Goal: Use online tool/utility: Utilize a website feature to perform a specific function

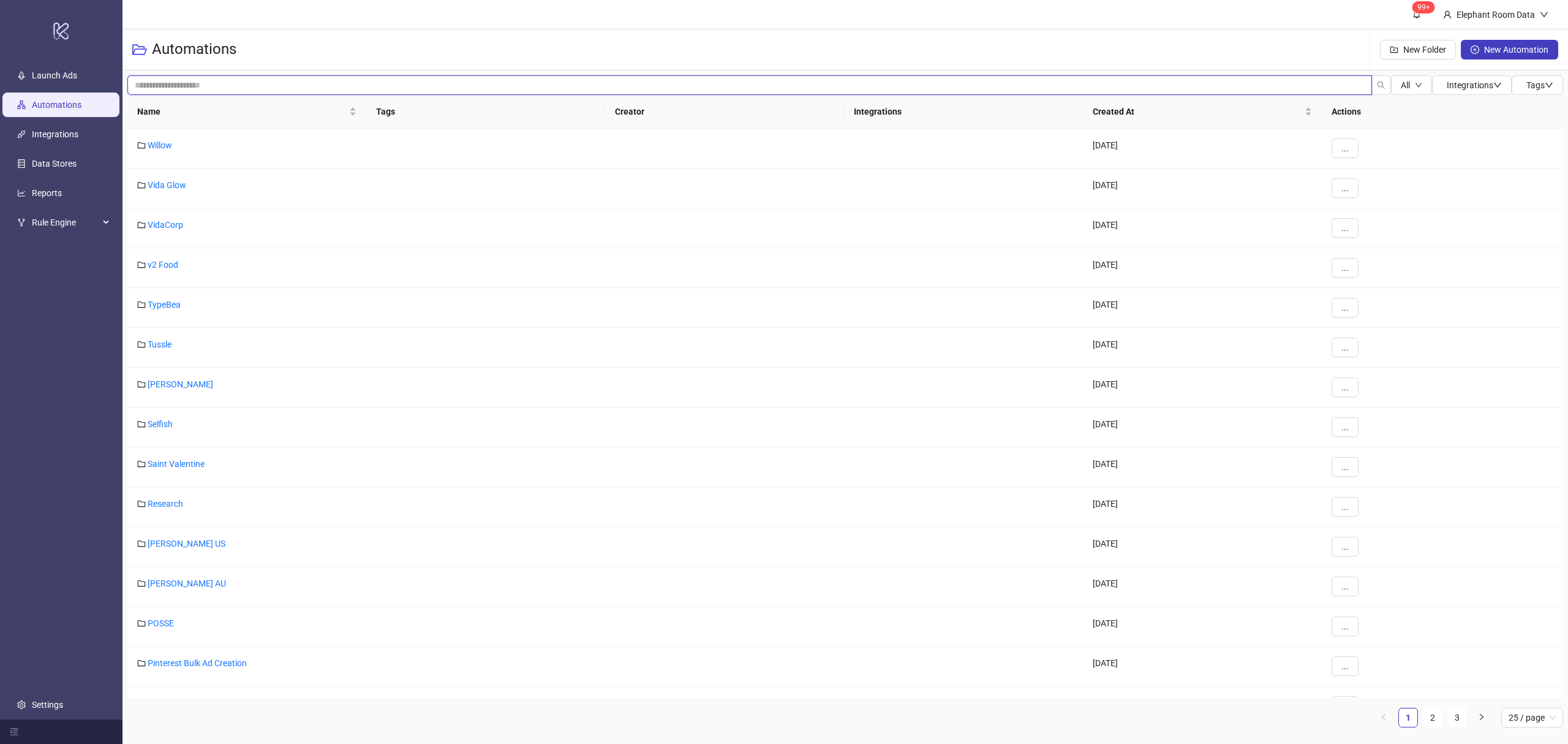
click at [249, 92] on input "search" at bounding box center [750, 85] width 1245 height 20
type input "****"
click at [1437, 714] on link "2" at bounding box center [1432, 717] width 19 height 19
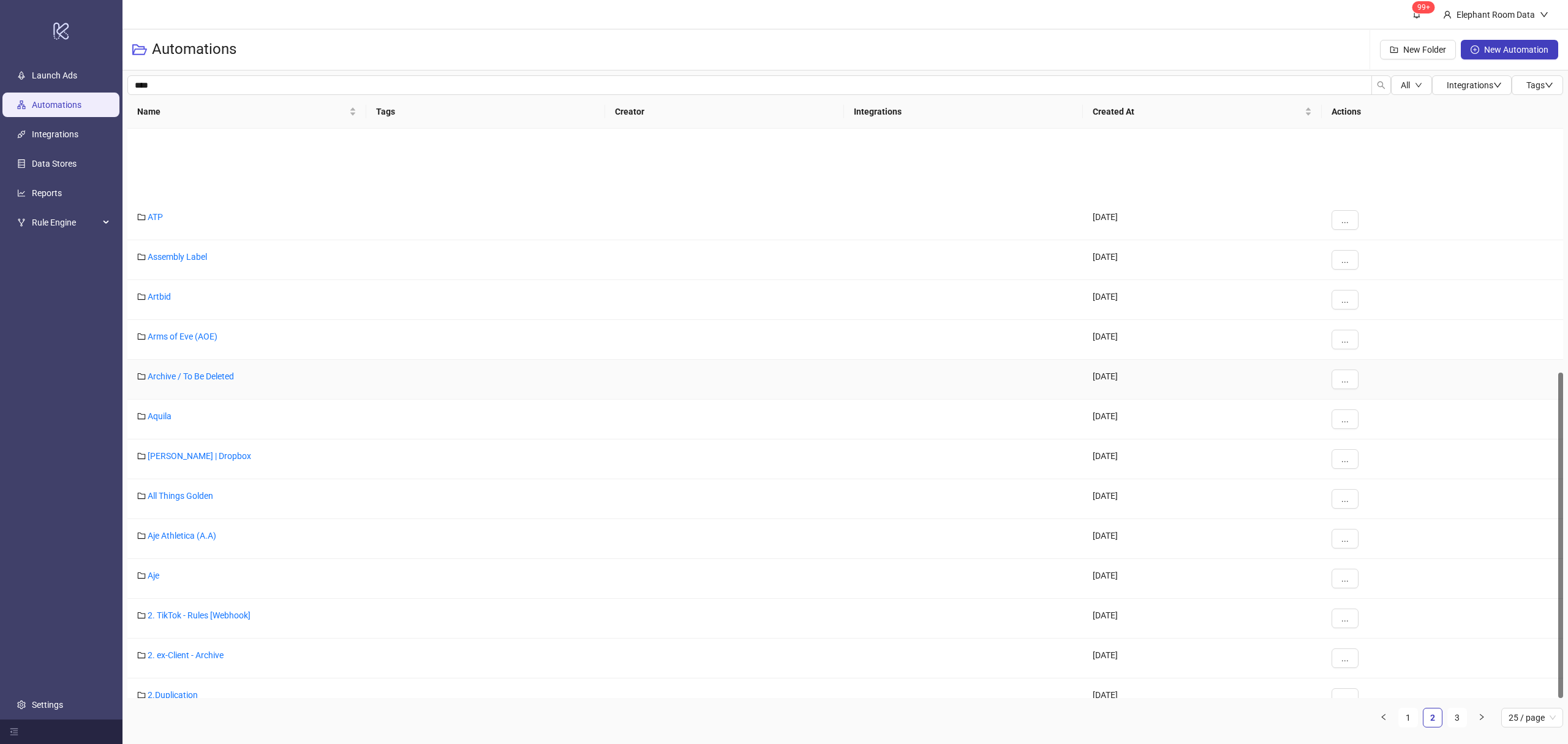
scroll to position [426, 0]
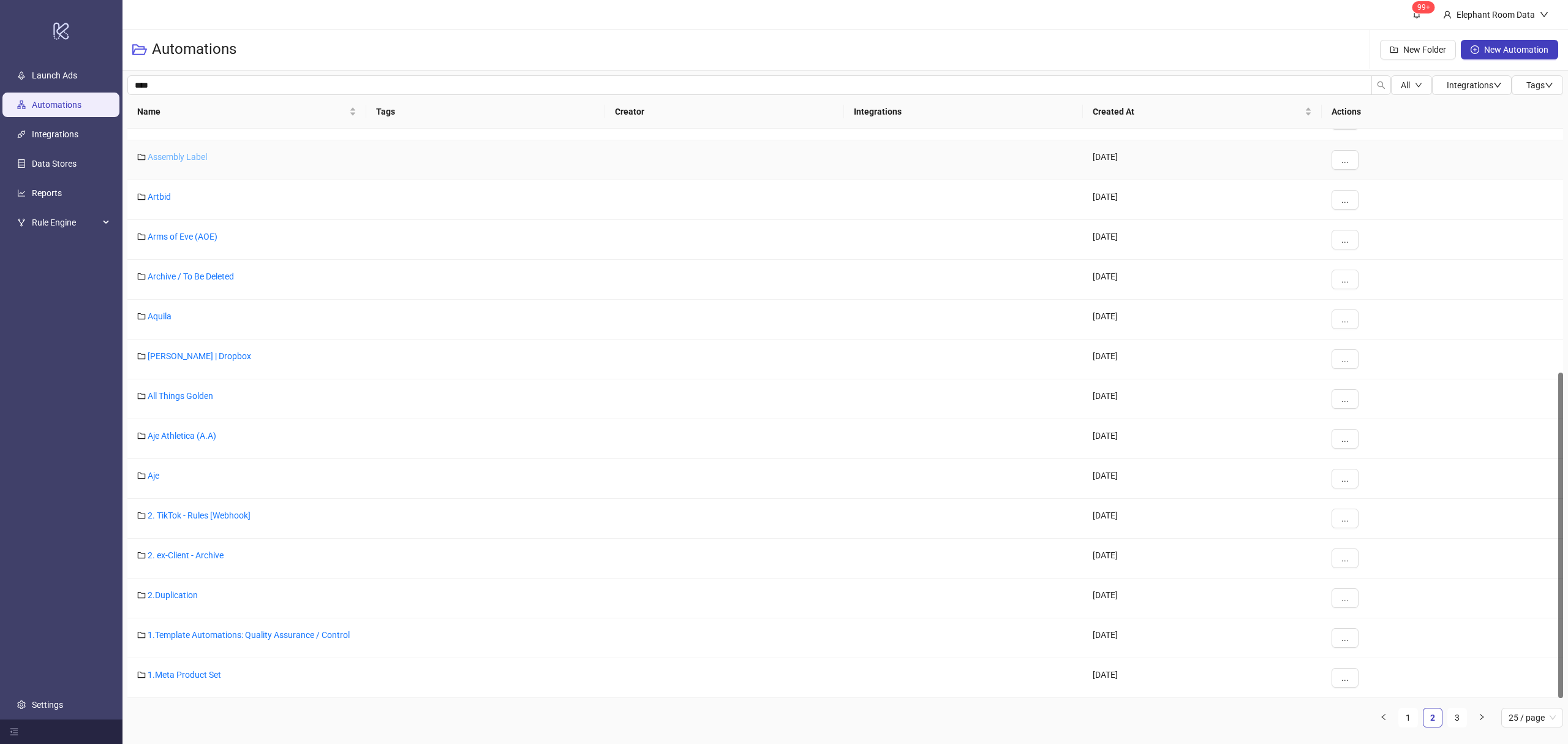
click at [188, 154] on link "Assembly Label" at bounding box center [177, 157] width 59 height 10
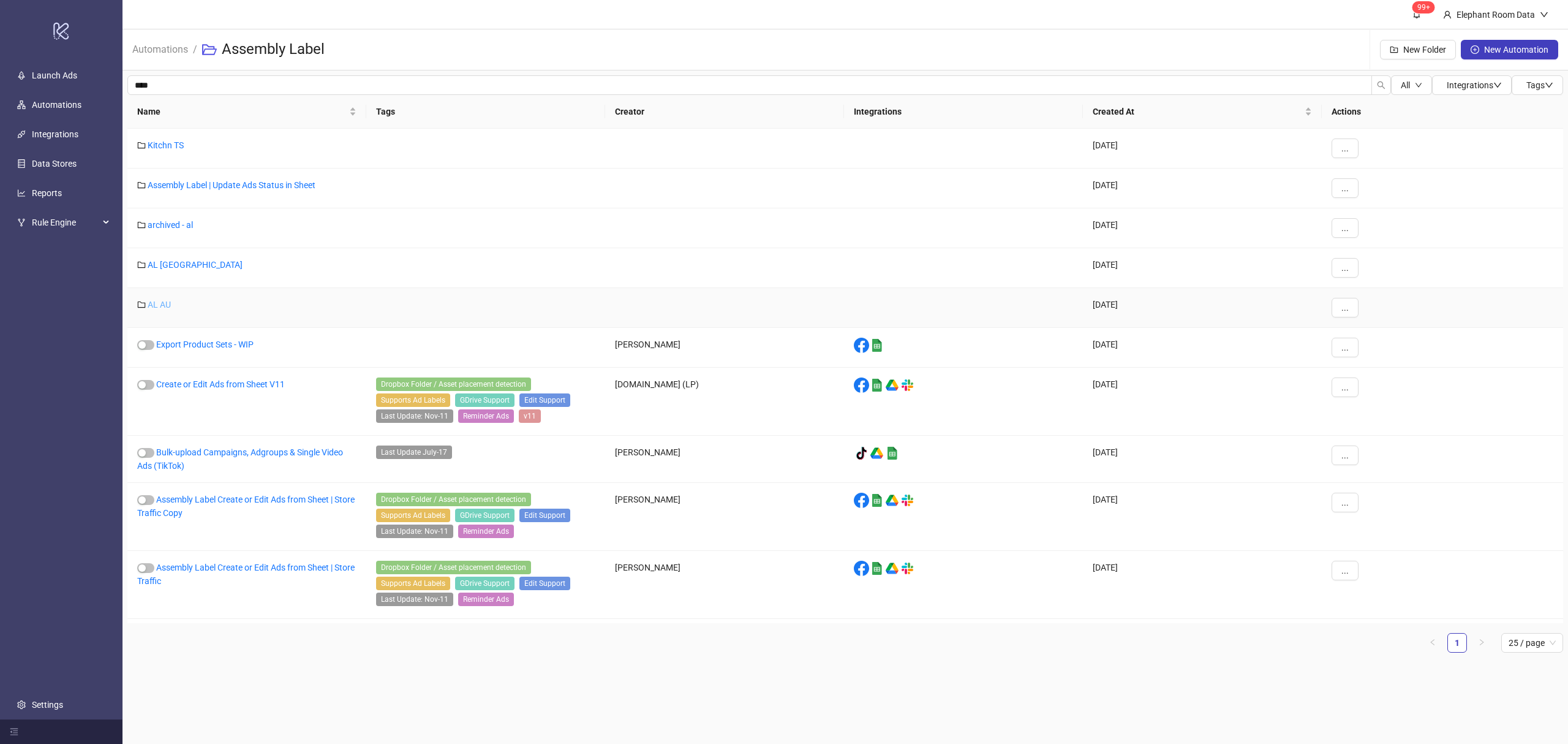
click at [160, 307] on link "AL AU" at bounding box center [159, 305] width 24 height 10
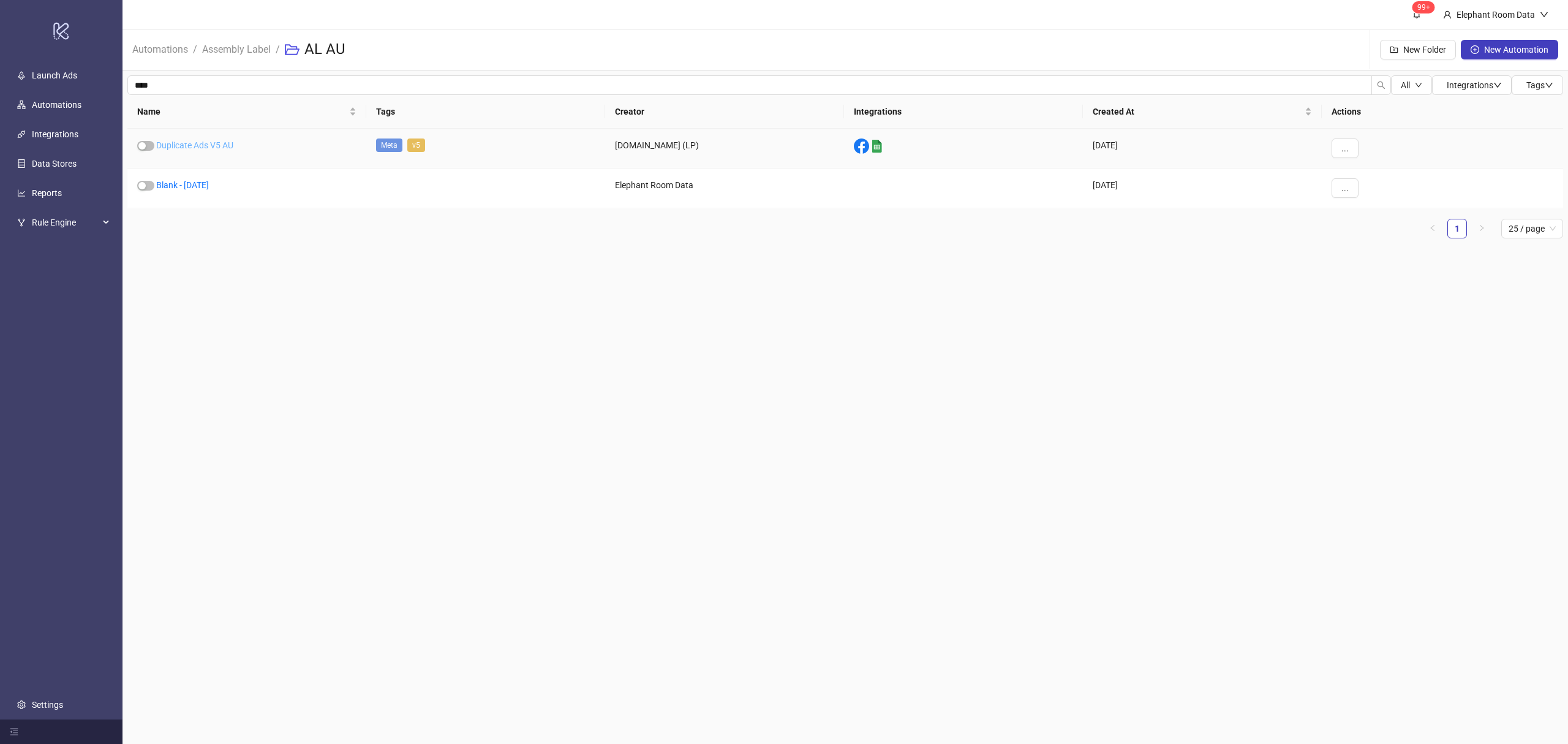
click at [208, 140] on link "Duplicate Ads V5 AU" at bounding box center [194, 145] width 77 height 10
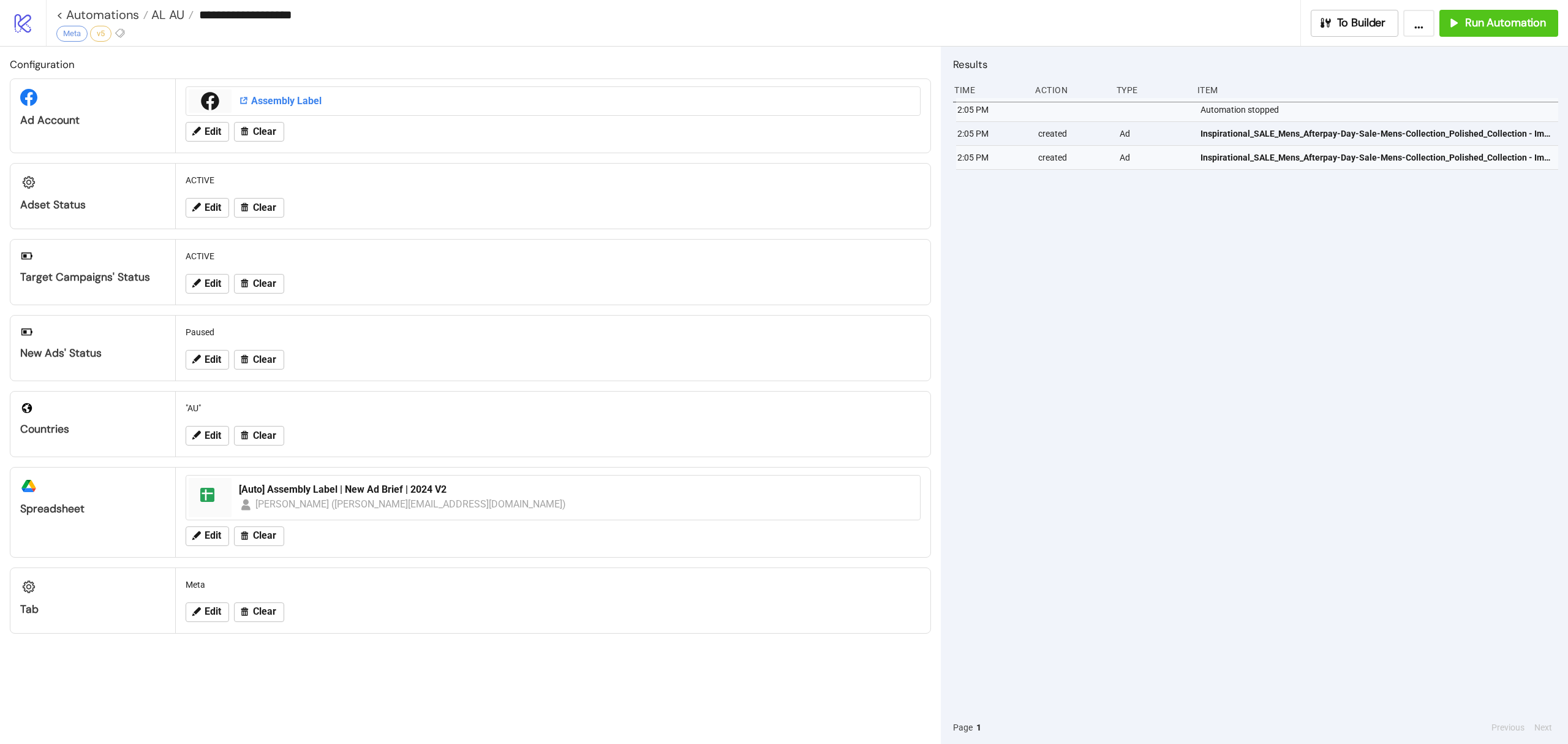
click at [255, 97] on div "Assembly Label" at bounding box center [576, 101] width 674 height 14
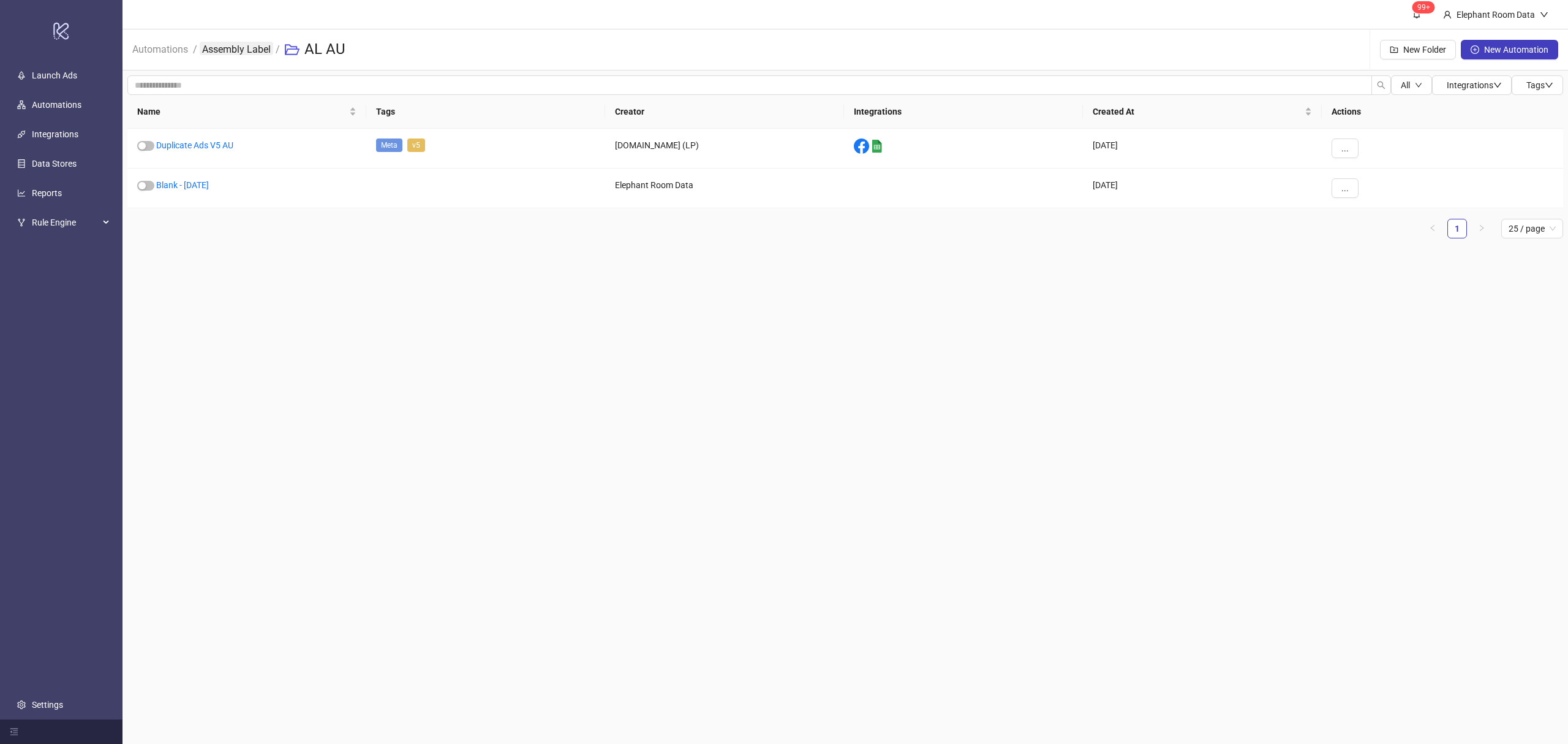
click at [239, 44] on link "Assembly Label" at bounding box center [236, 48] width 74 height 14
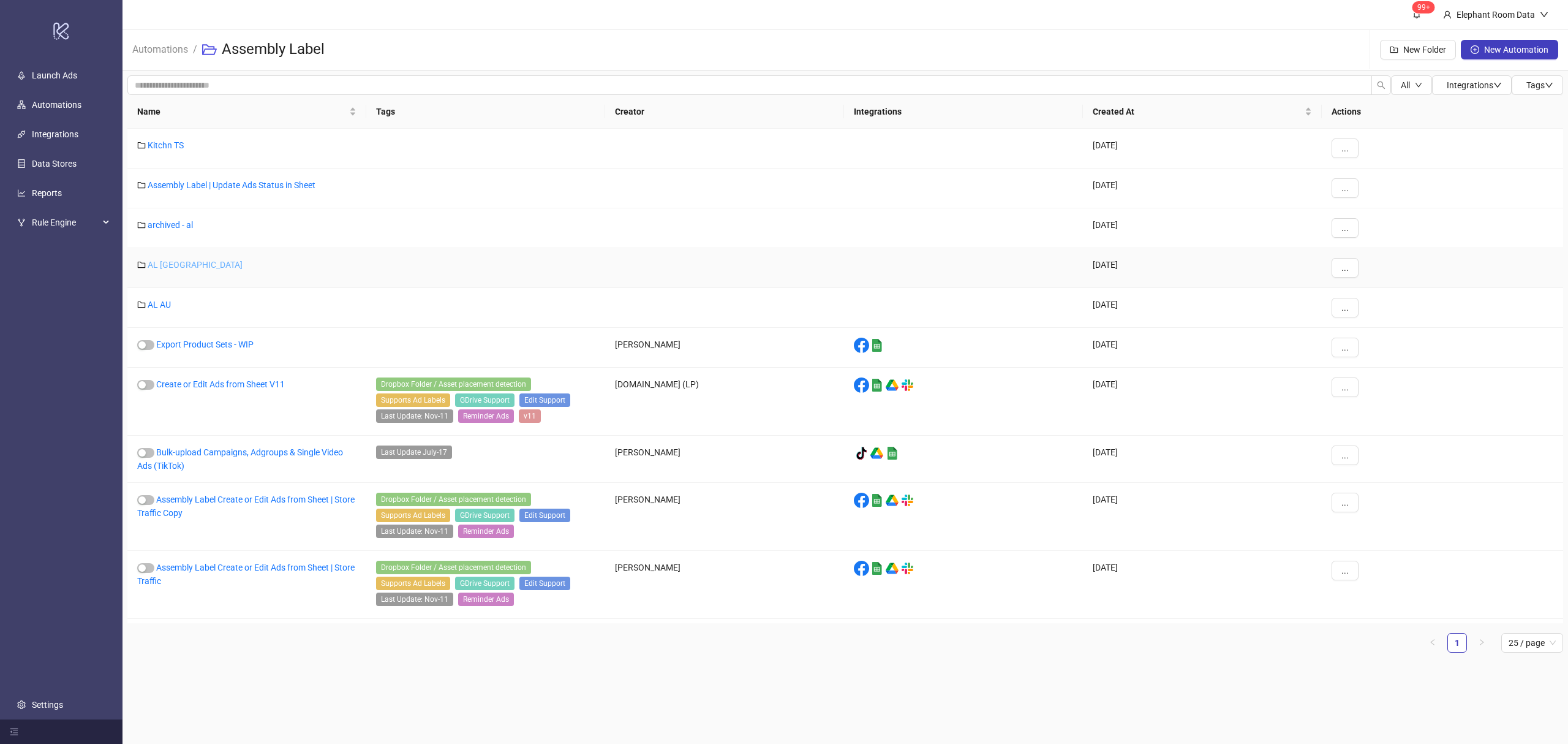
click at [155, 266] on link "AL [GEOGRAPHIC_DATA]" at bounding box center [194, 265] width 95 height 10
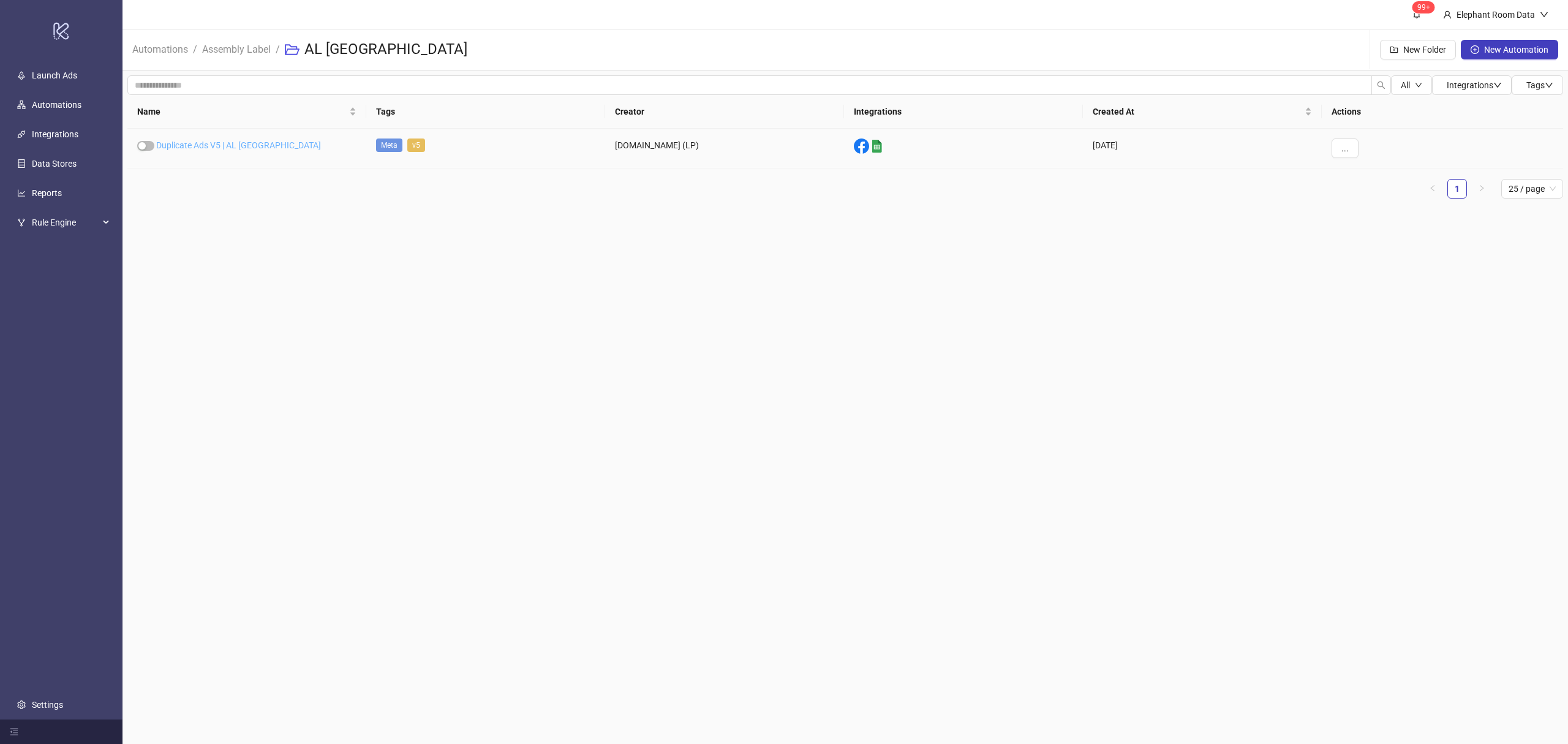
click at [216, 140] on link "Duplicate Ads V5 | AL [GEOGRAPHIC_DATA]" at bounding box center [238, 145] width 165 height 10
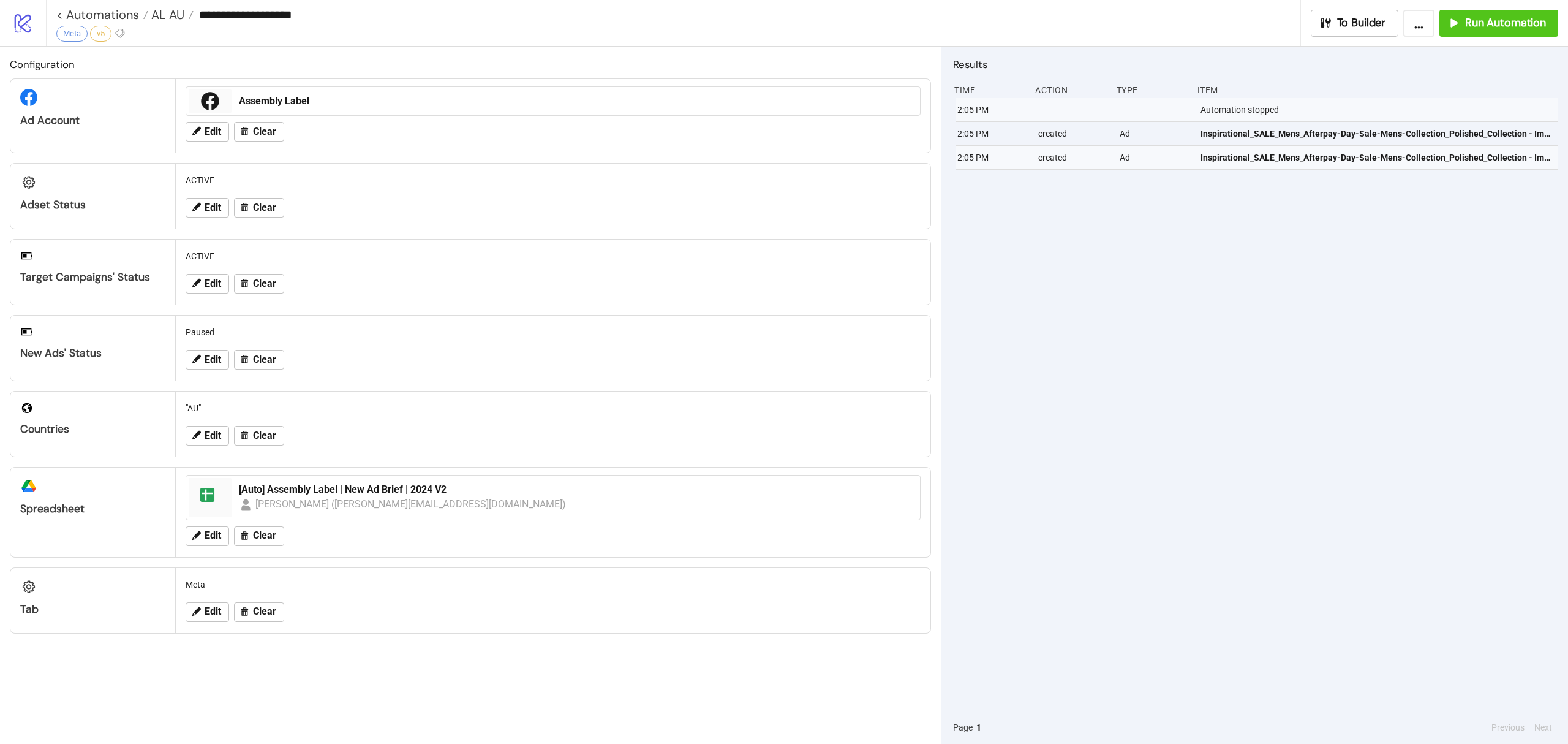
type input "**********"
click at [1536, 22] on span "Run Automation" at bounding box center [1505, 23] width 81 height 14
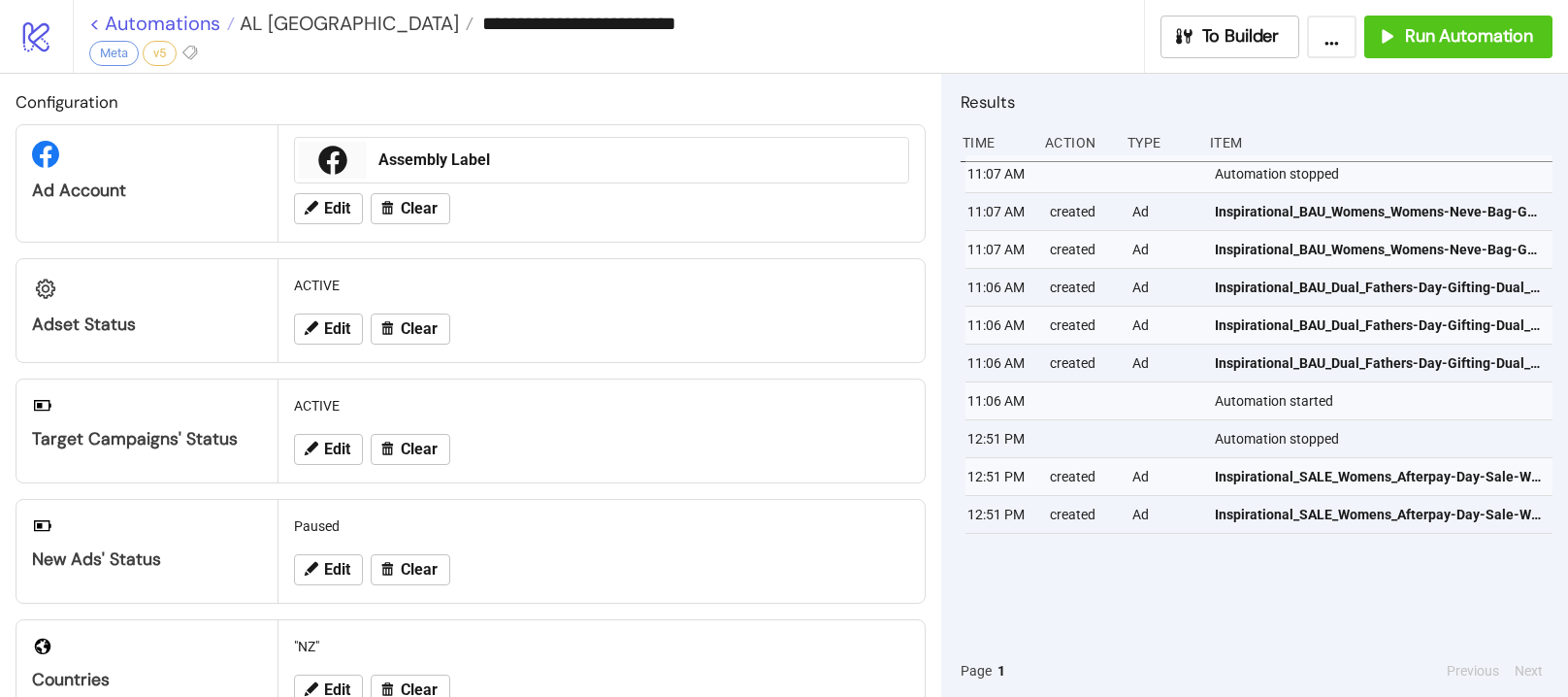
click at [206, 26] on link "< Automations" at bounding box center [162, 24] width 145 height 20
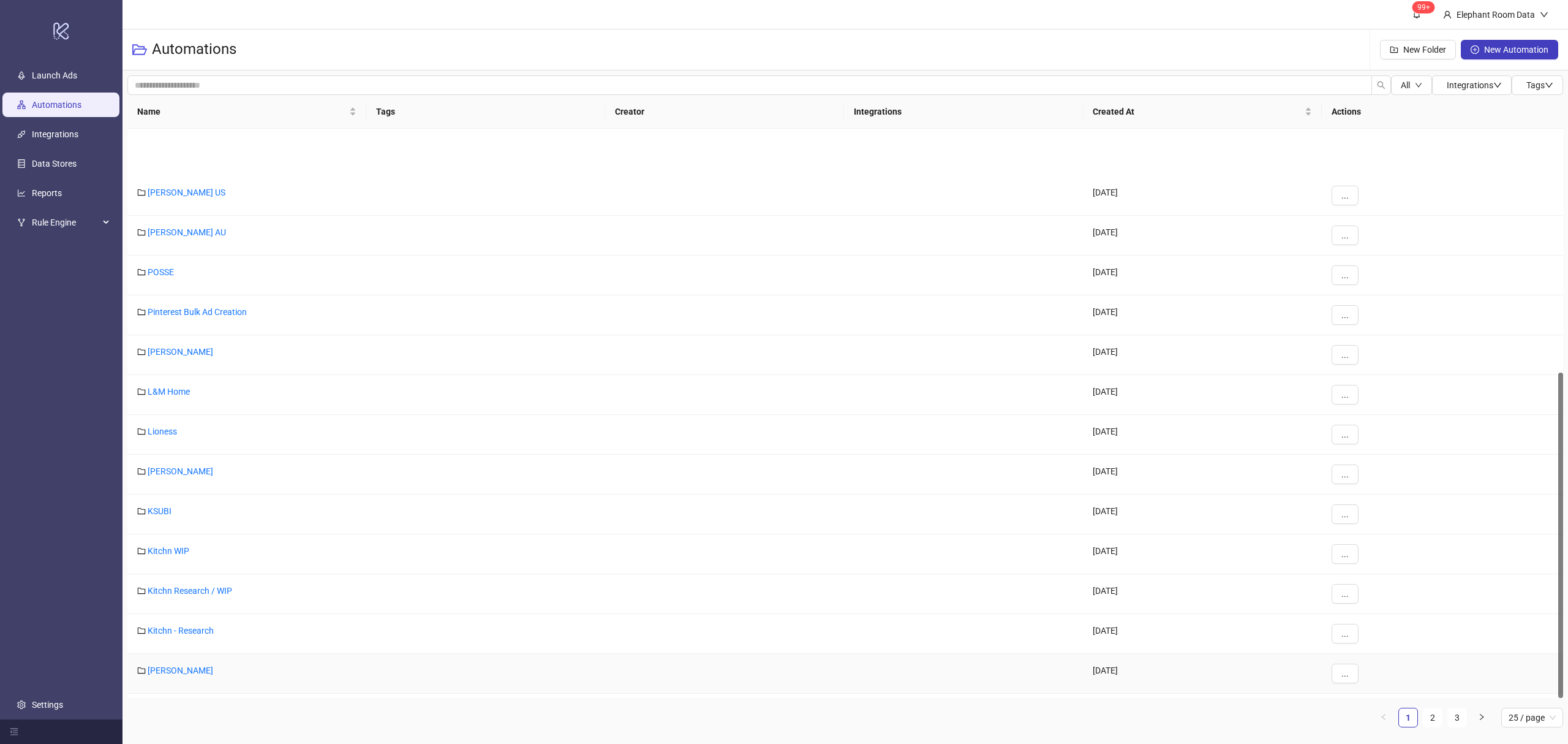
scroll to position [426, 0]
click at [1431, 712] on link "2" at bounding box center [1432, 717] width 19 height 19
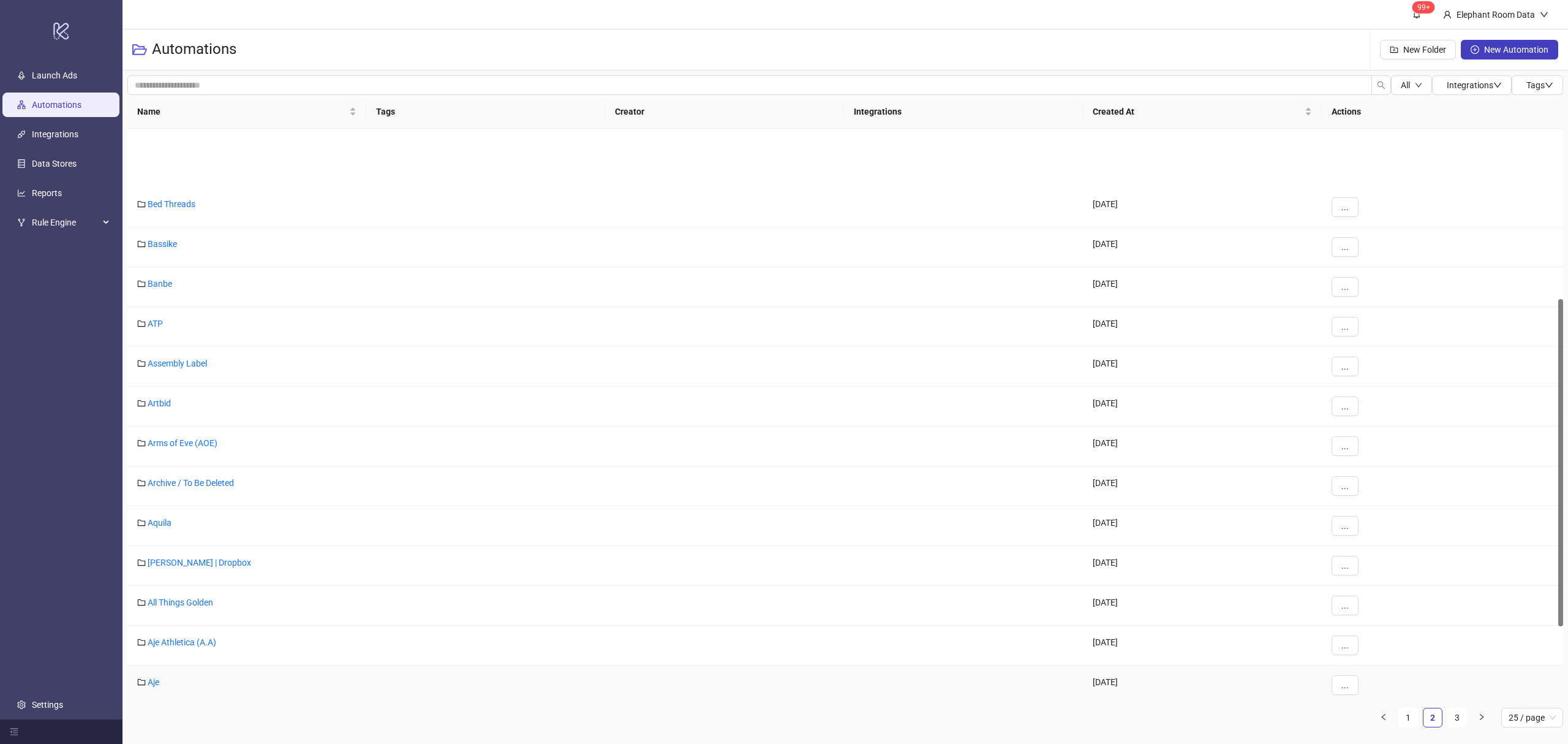
scroll to position [295, 0]
click at [170, 283] on link "Assembly Label" at bounding box center [177, 282] width 59 height 10
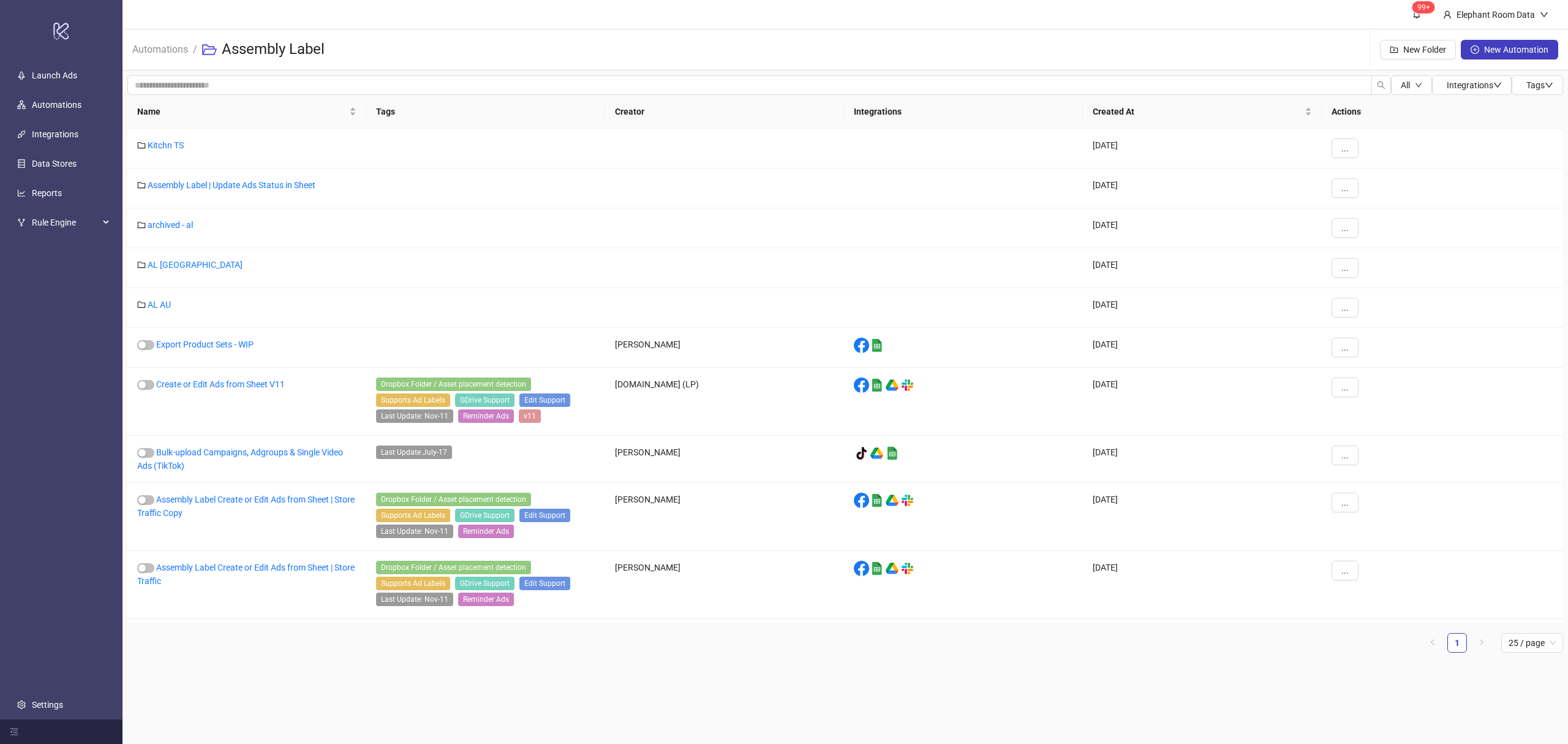
click at [333, 647] on ul "1 25 / page" at bounding box center [845, 643] width 1435 height 20
click at [295, 669] on main "99+ Elephant Room Data Automations / Assembly Label New Folder New Automation A…" at bounding box center [845, 372] width 1445 height 744
click at [248, 385] on link "Create or Edit Ads from Sheet V11" at bounding box center [220, 384] width 129 height 10
click at [152, 304] on link "AL AU" at bounding box center [159, 305] width 24 height 10
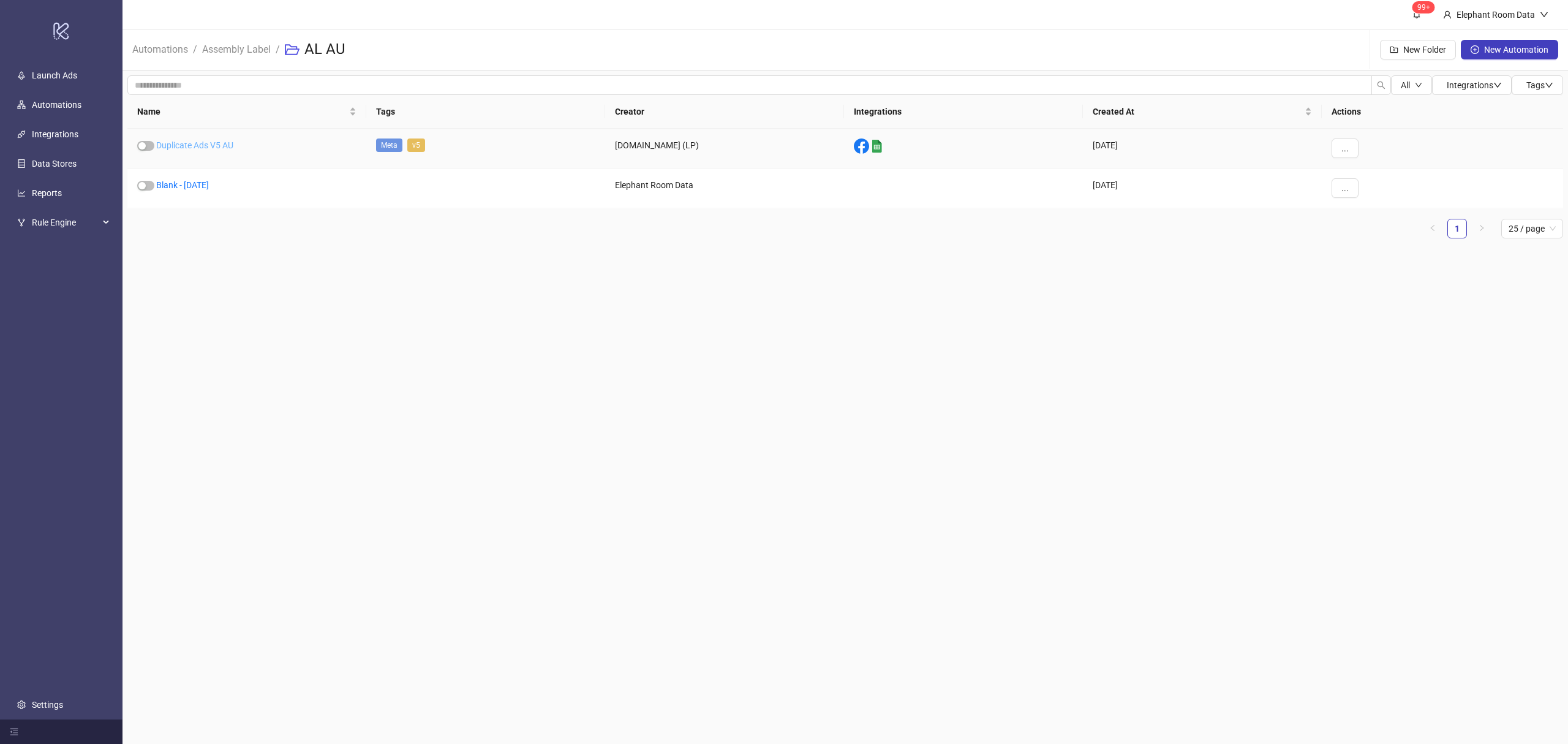
click at [197, 149] on link "Duplicate Ads V5 AU" at bounding box center [194, 145] width 77 height 10
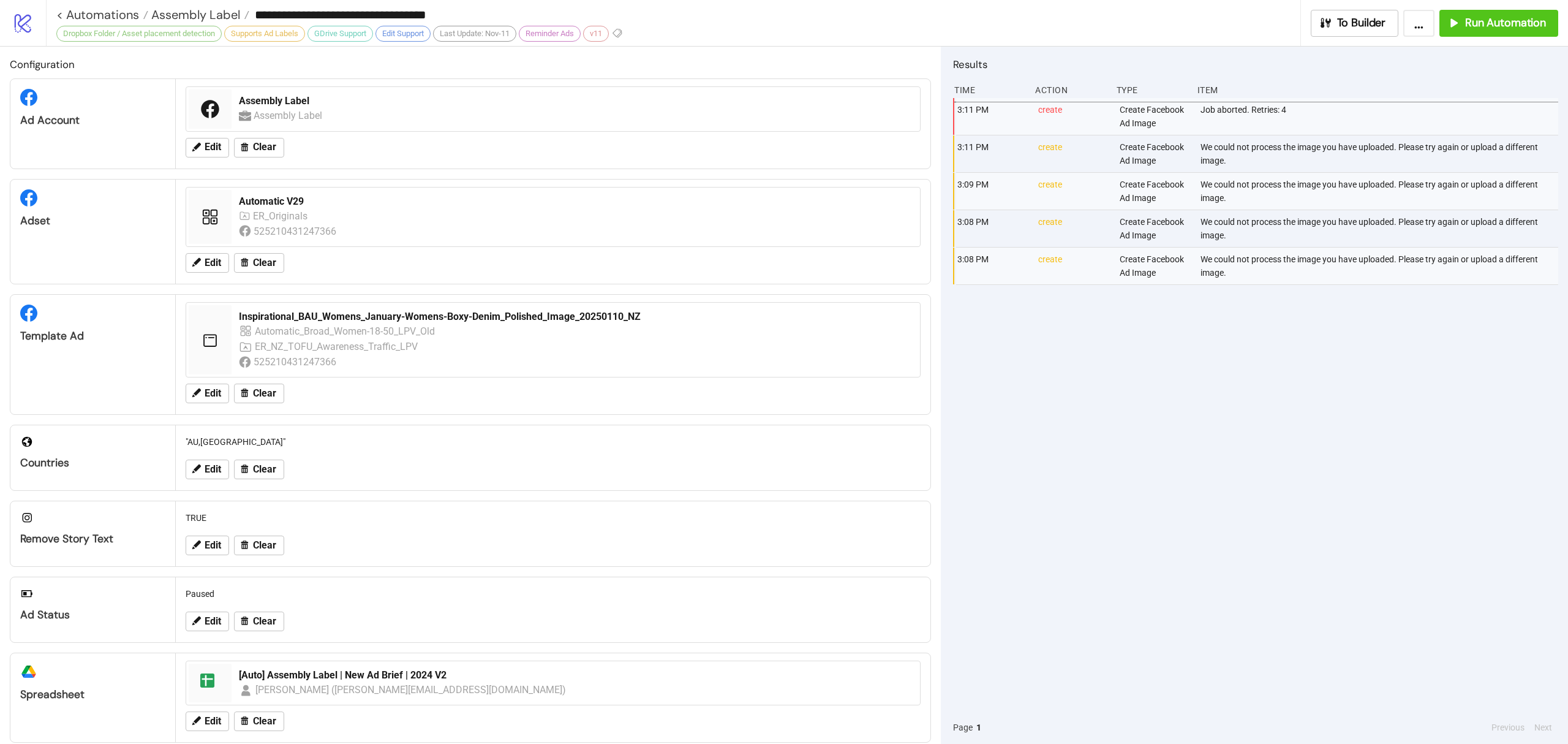
type input "**********"
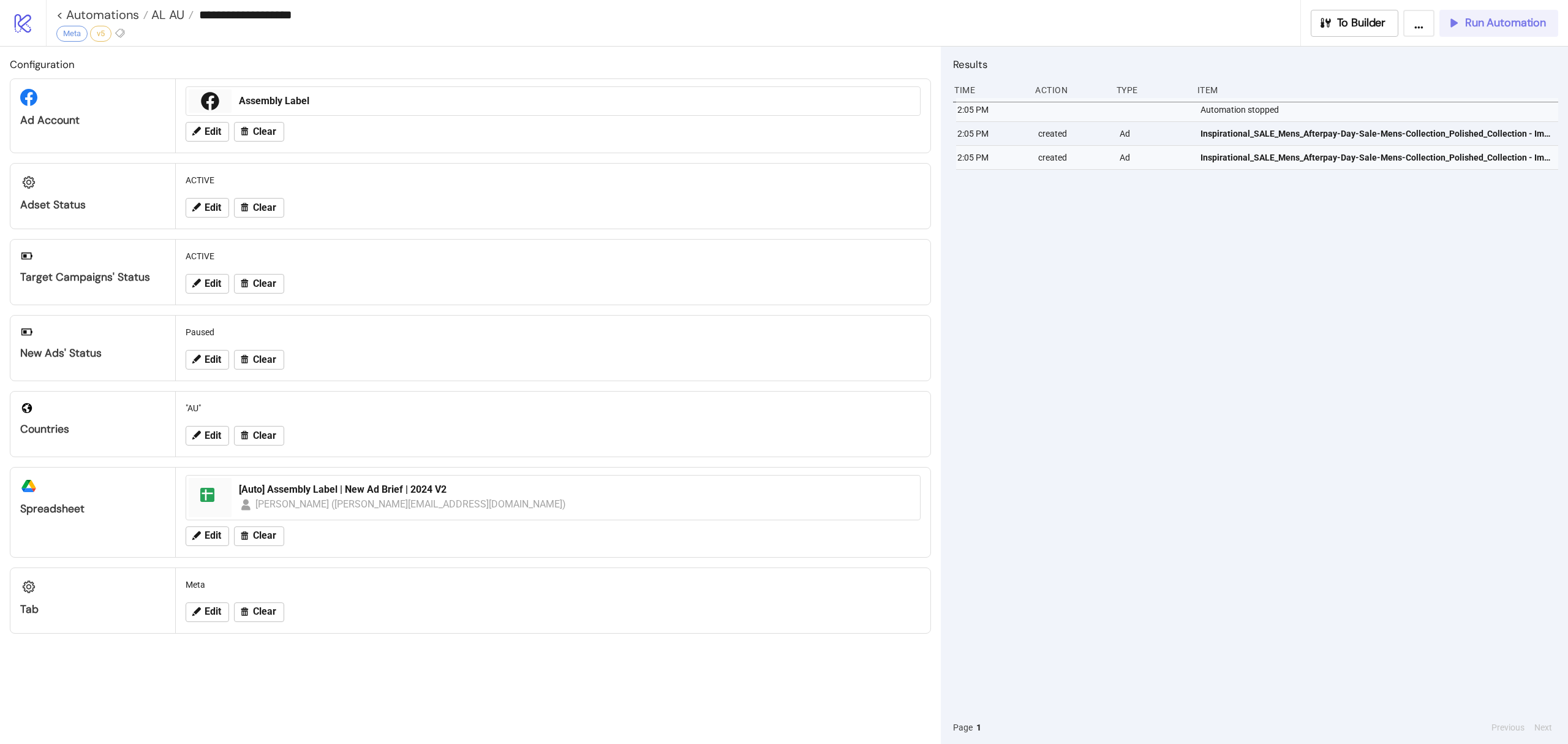
click at [1492, 32] on button "Run Automation" at bounding box center [1499, 24] width 119 height 27
